Goal: Task Accomplishment & Management: Use online tool/utility

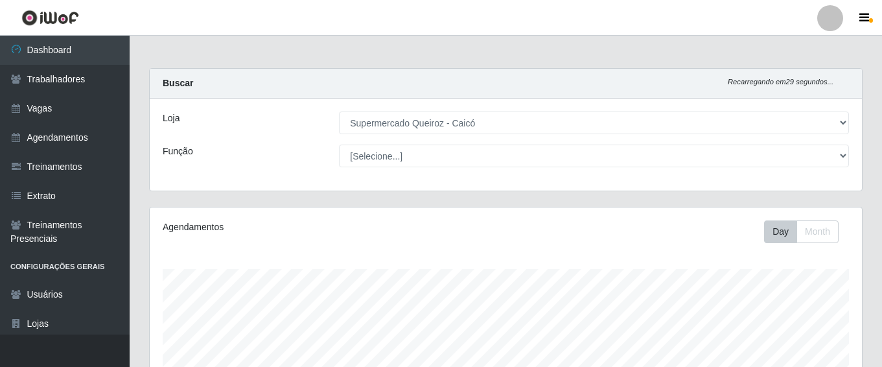
select select "512"
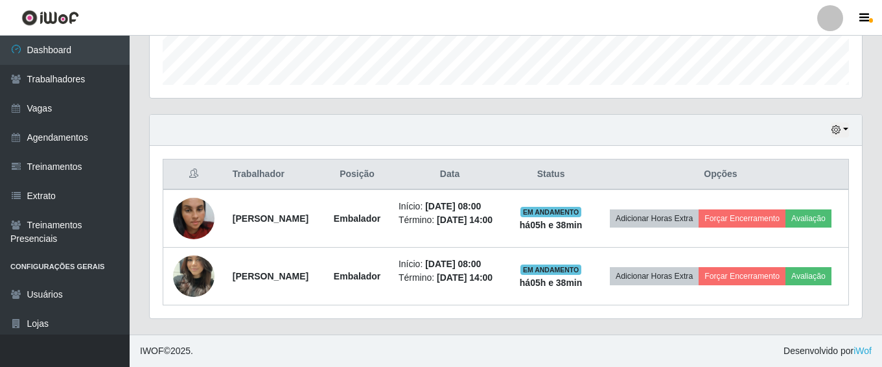
scroll to position [269, 712]
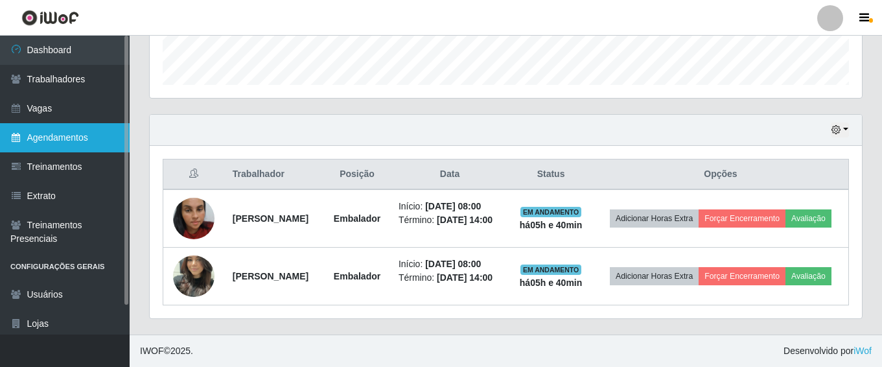
click at [97, 145] on link "Agendamentos" at bounding box center [65, 137] width 130 height 29
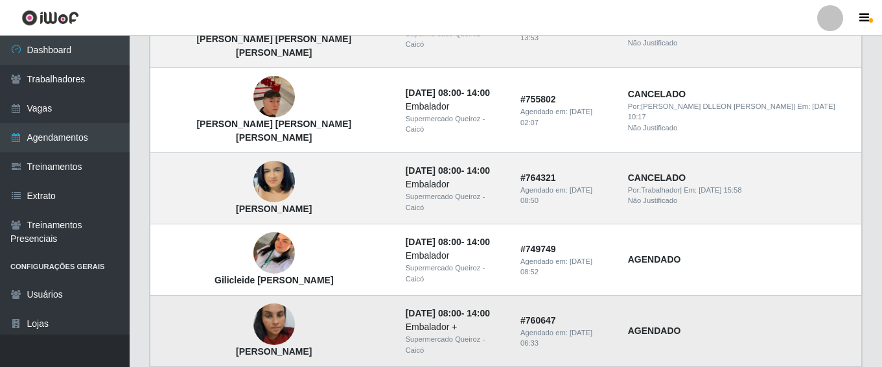
scroll to position [986, 0]
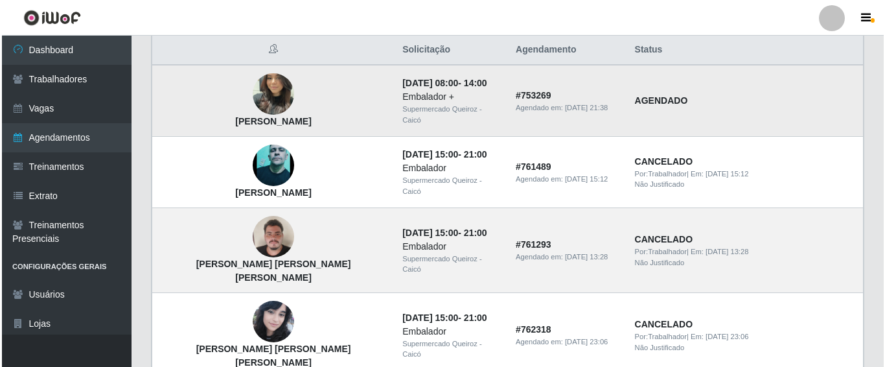
scroll to position [65, 0]
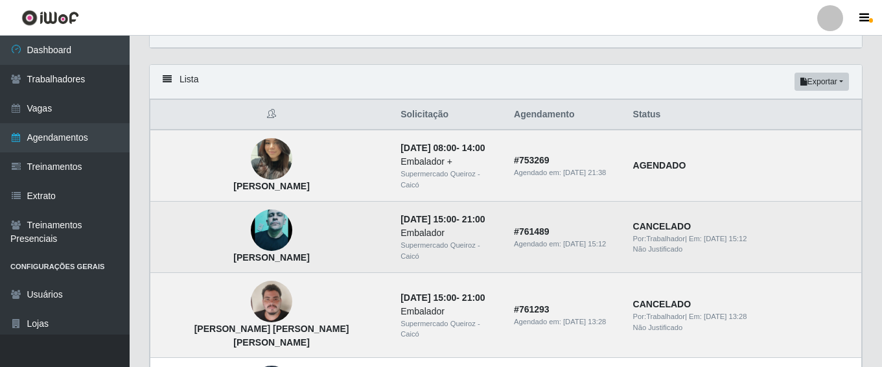
click at [251, 229] on img at bounding box center [271, 230] width 41 height 92
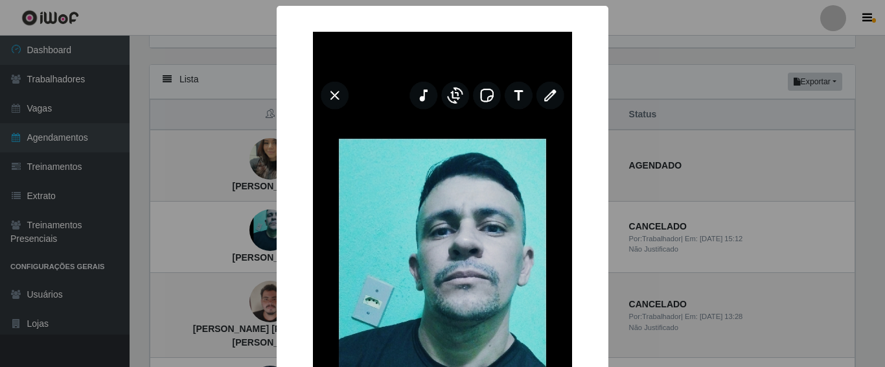
click at [323, 94] on img at bounding box center [442, 320] width 259 height 576
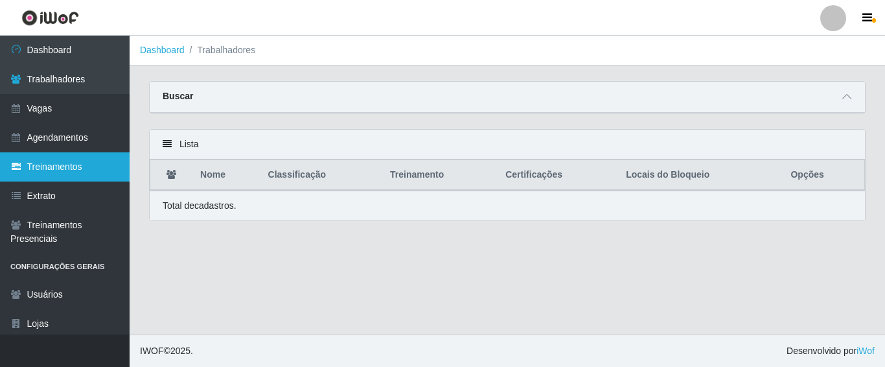
click at [83, 157] on link "Treinamentos" at bounding box center [65, 166] width 130 height 29
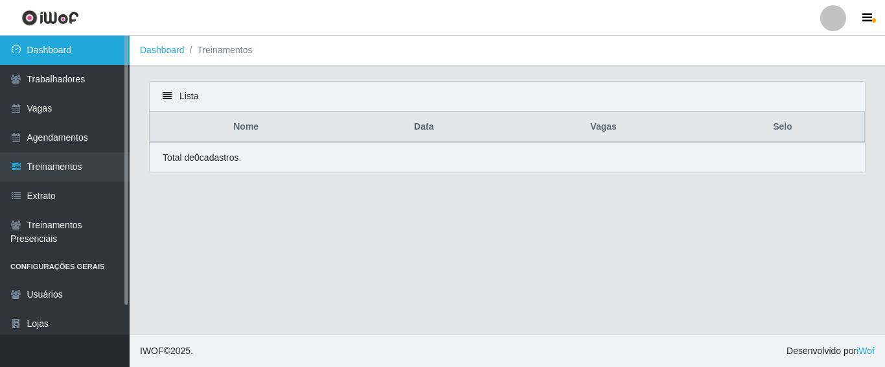
click at [67, 49] on link "Dashboard" at bounding box center [65, 50] width 130 height 29
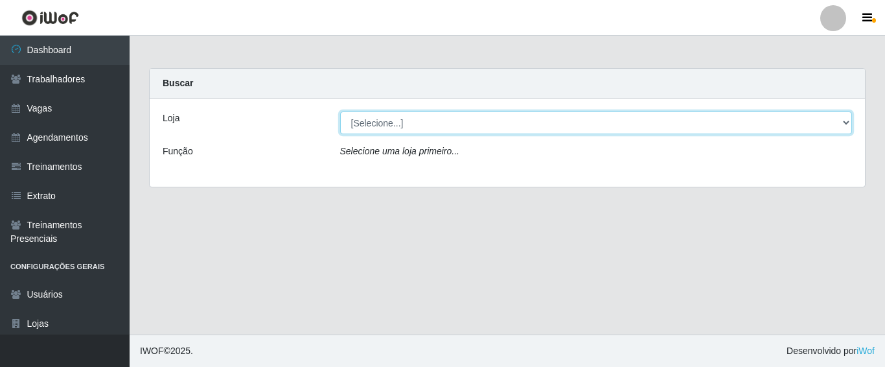
click at [723, 132] on select "[Selecione...] Supermercado Queiroz - Caicó" at bounding box center [596, 122] width 513 height 23
select select "512"
click at [340, 111] on select "[Selecione...] Supermercado Queiroz - Caicó" at bounding box center [596, 122] width 513 height 23
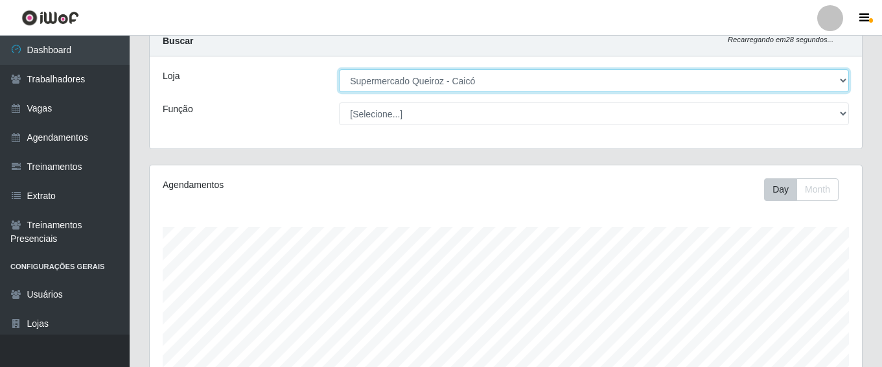
scroll to position [65, 0]
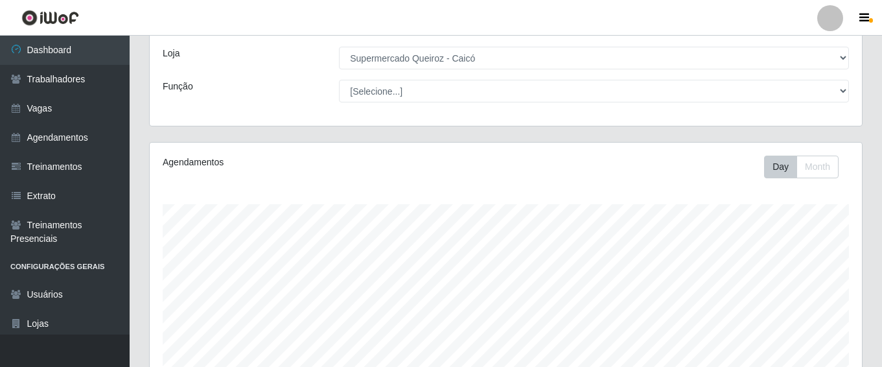
click at [711, 114] on div "Loja [Selecione...] Supermercado Queiroz - Caicó Função [Selecione...] Embalado…" at bounding box center [506, 80] width 712 height 92
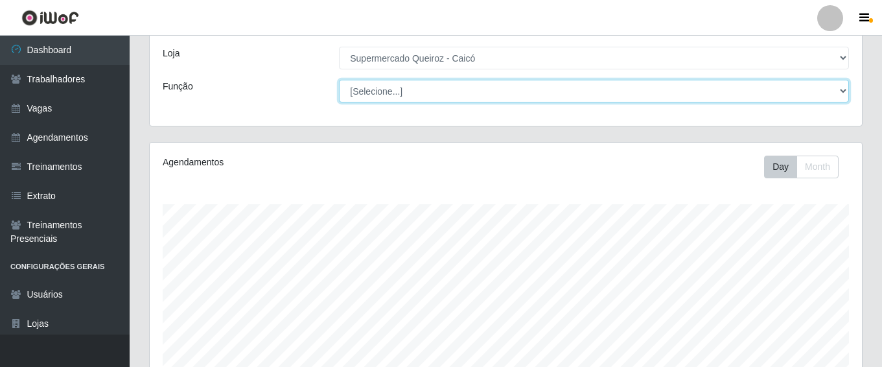
click at [796, 89] on select "[Selecione...] Embalador Embalador + Embalador ++" at bounding box center [594, 91] width 510 height 23
click at [339, 80] on select "[Selecione...] Embalador Embalador + Embalador ++" at bounding box center [594, 91] width 510 height 23
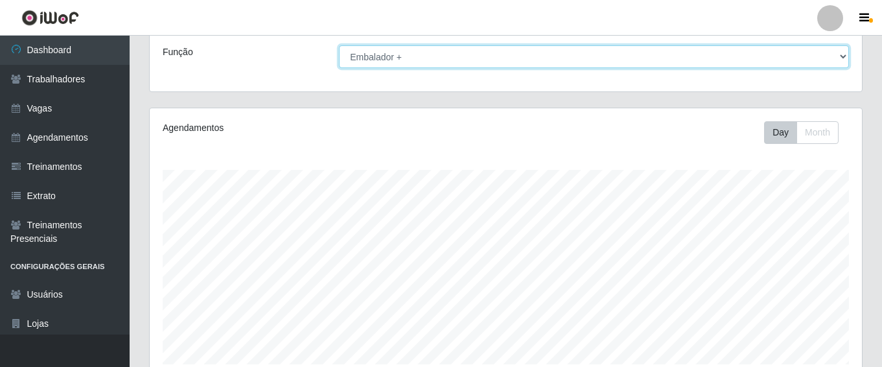
scroll to position [0, 0]
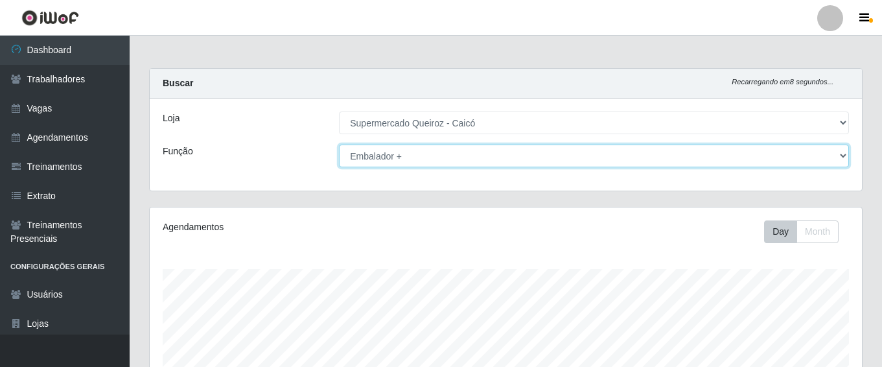
click at [785, 157] on select "[Selecione...] Embalador Embalador + Embalador ++" at bounding box center [594, 156] width 510 height 23
select select "1"
click at [339, 145] on select "[Selecione...] Embalador Embalador + Embalador ++" at bounding box center [594, 156] width 510 height 23
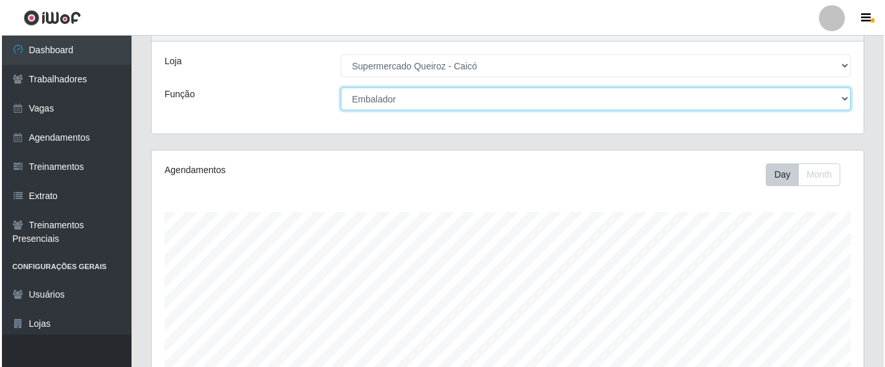
scroll to position [398, 0]
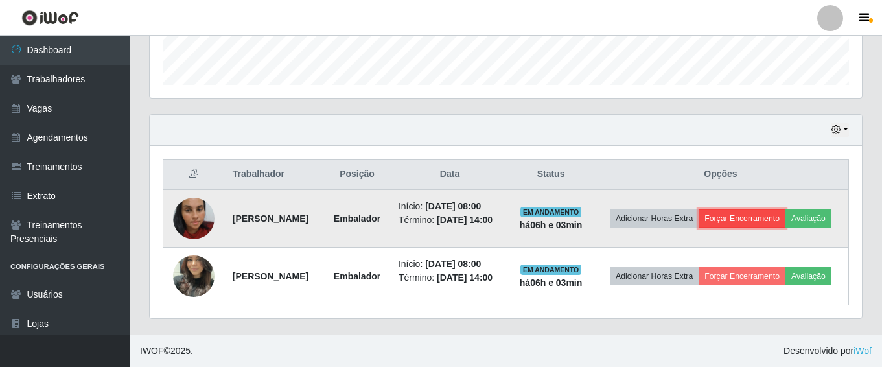
click at [778, 209] on button "Forçar Encerramento" at bounding box center [742, 218] width 87 height 18
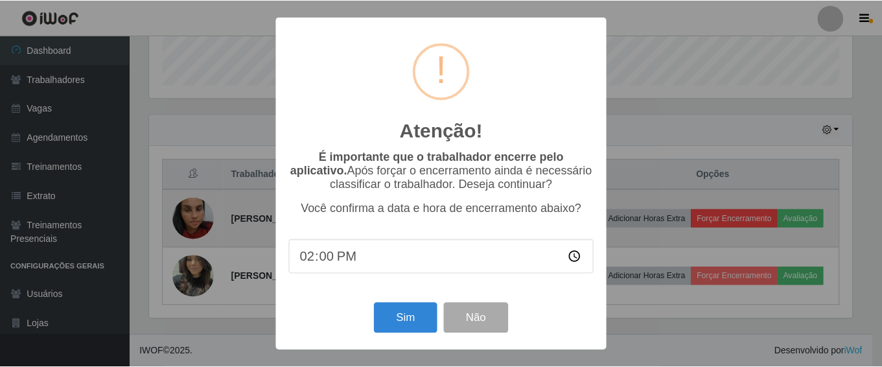
scroll to position [269, 706]
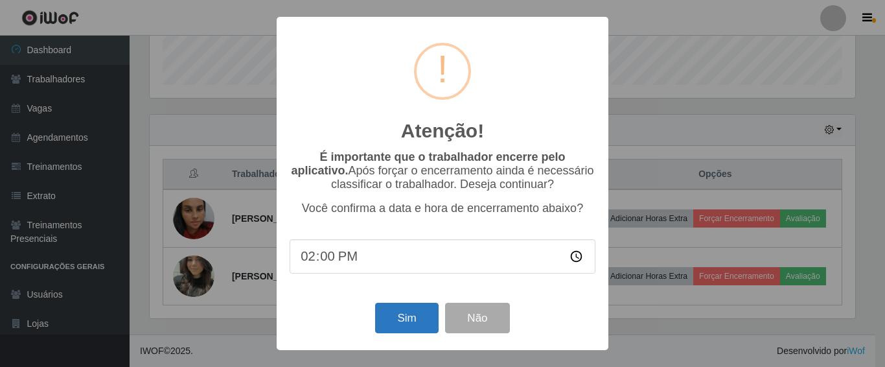
type input "14:01"
click at [406, 325] on button "Sim" at bounding box center [406, 318] width 63 height 30
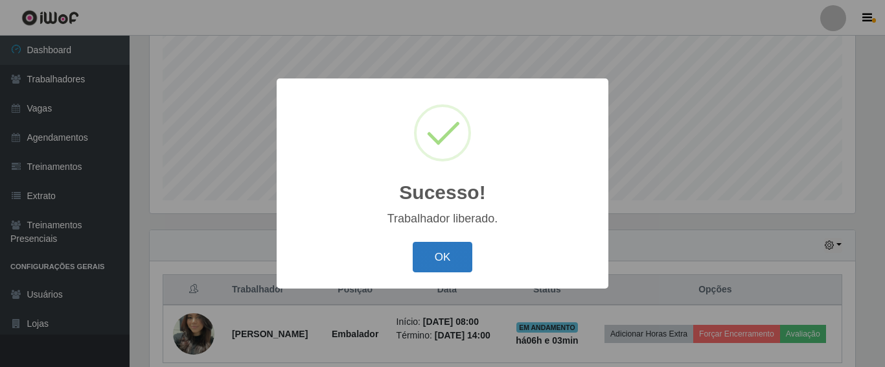
click at [458, 247] on button "OK" at bounding box center [443, 257] width 60 height 30
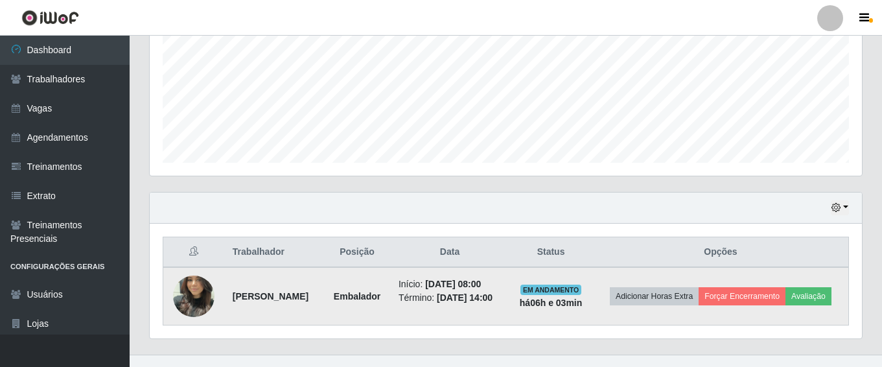
scroll to position [321, 0]
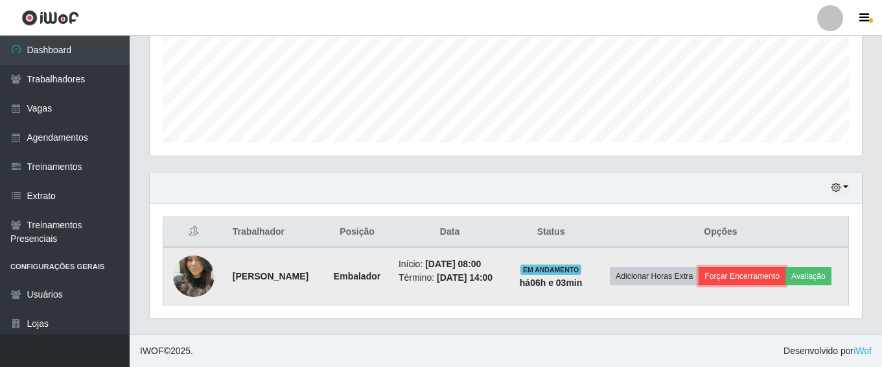
click at [766, 273] on button "Forçar Encerramento" at bounding box center [742, 276] width 87 height 18
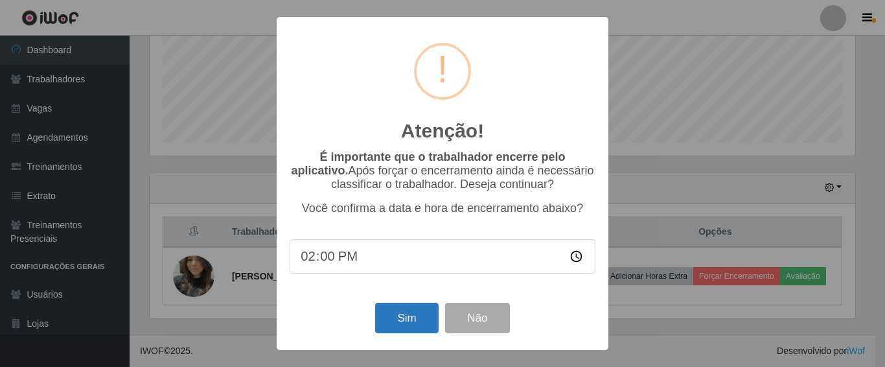
type input "14:01"
click at [388, 318] on button "Sim" at bounding box center [406, 318] width 63 height 30
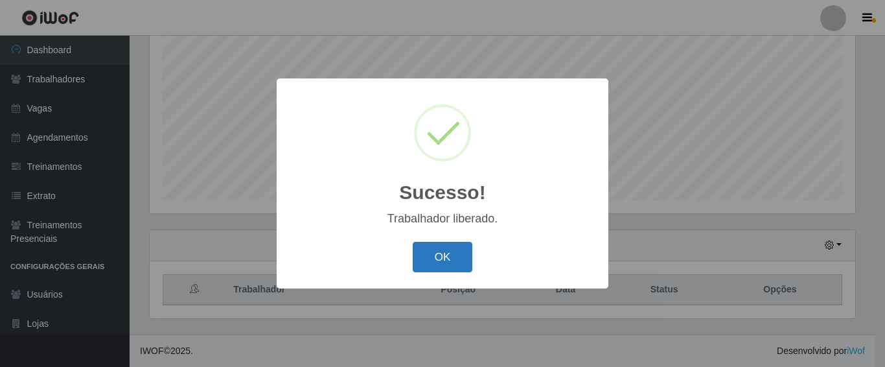
click at [441, 253] on button "OK" at bounding box center [443, 257] width 60 height 30
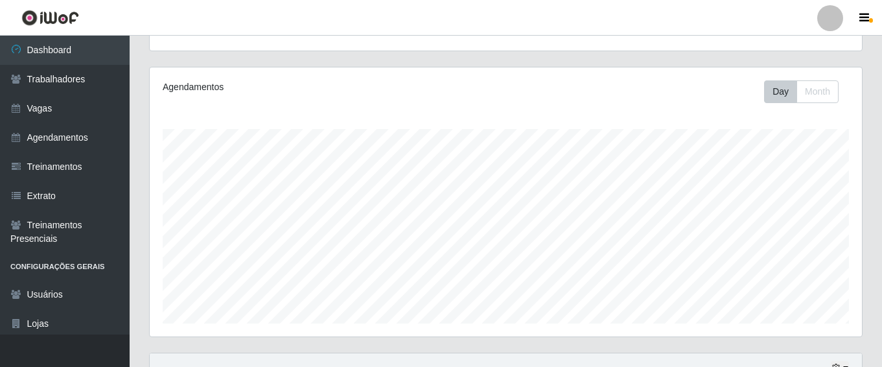
scroll to position [0, 0]
